Goal: Check status

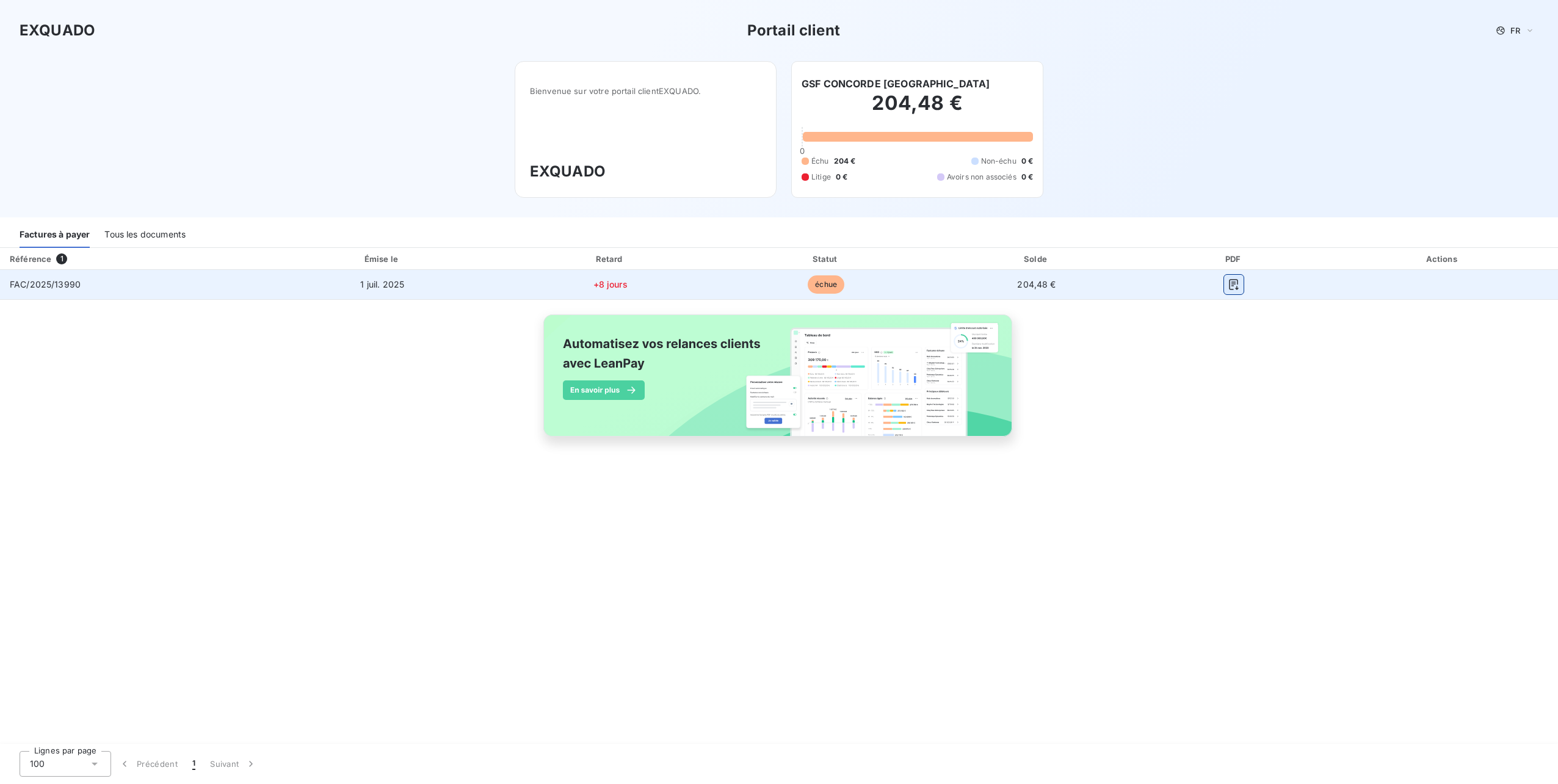
click at [1235, 283] on icon "button" at bounding box center [1233, 284] width 12 height 12
